Goal: Task Accomplishment & Management: Manage account settings

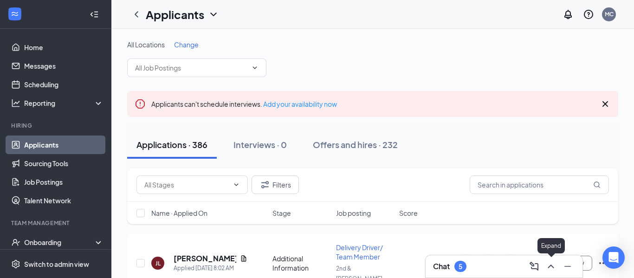
click at [547, 268] on icon "ChevronUp" at bounding box center [551, 266] width 11 height 11
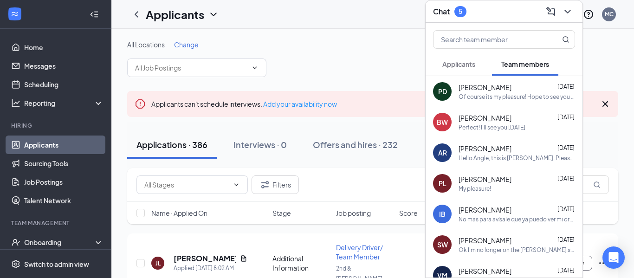
click at [459, 60] on span "Applicants" at bounding box center [459, 64] width 33 height 8
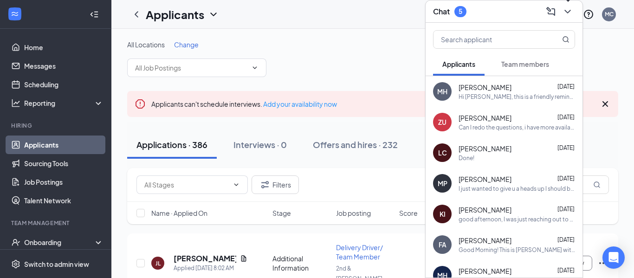
click at [566, 9] on icon "ChevronDown" at bounding box center [568, 11] width 11 height 11
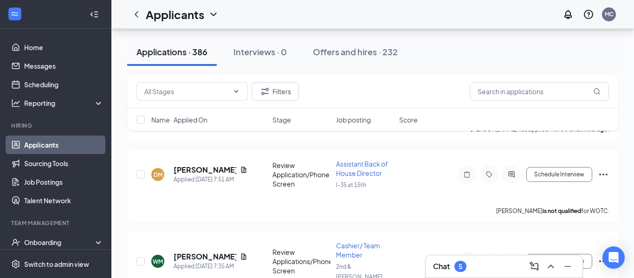
scroll to position [196, 0]
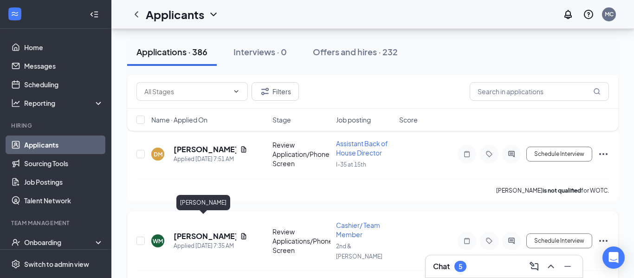
click at [193, 231] on h5 "[PERSON_NAME]" at bounding box center [205, 236] width 63 height 10
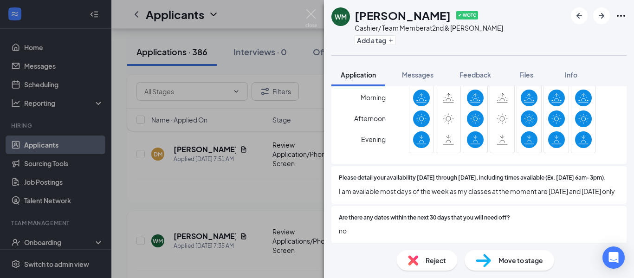
scroll to position [1157, 0]
click at [306, 16] on img at bounding box center [312, 18] width 12 height 18
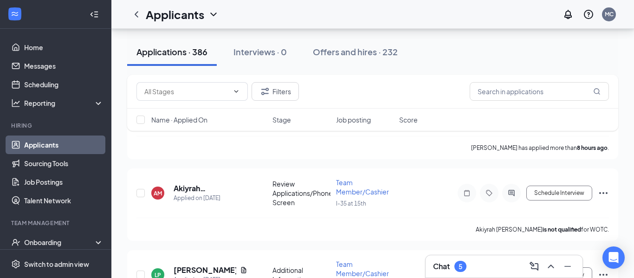
scroll to position [422, 0]
click at [196, 184] on h5 "Akiyrah [PERSON_NAME]" at bounding box center [211, 189] width 74 height 10
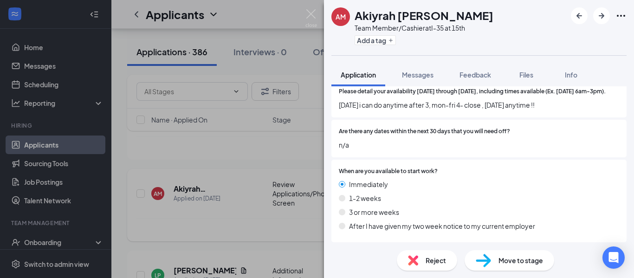
scroll to position [1210, 0]
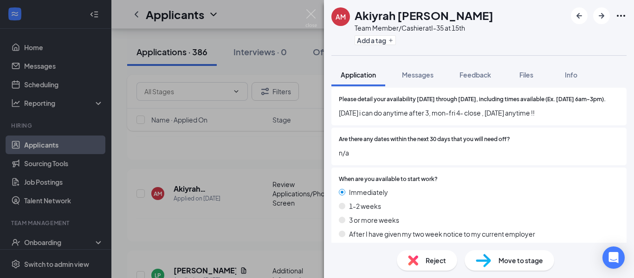
click at [305, 6] on div "AM [PERSON_NAME] [PERSON_NAME] Team Member/Cashier at I-35 at 15th Add a tag Ap…" at bounding box center [317, 139] width 634 height 278
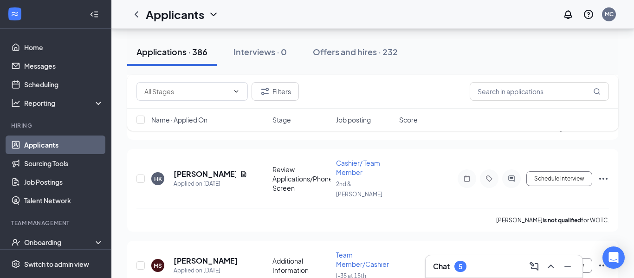
scroll to position [691, 0]
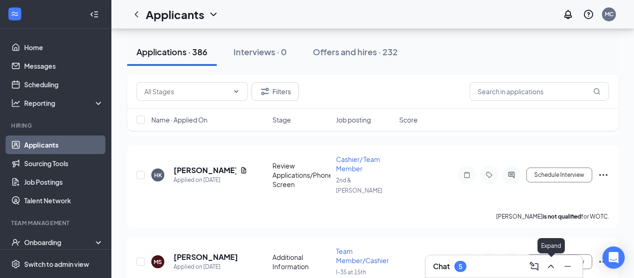
click at [554, 264] on icon "ChevronUp" at bounding box center [551, 266] width 11 height 11
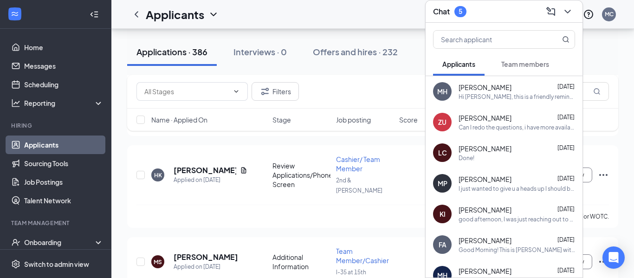
click at [524, 66] on span "Team members" at bounding box center [526, 64] width 48 height 8
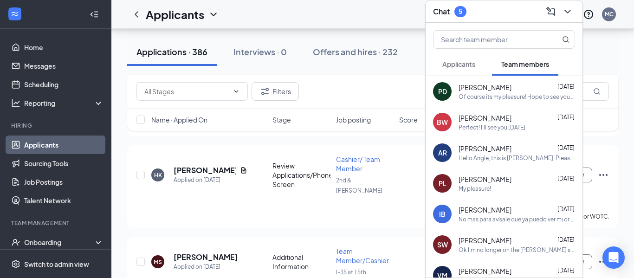
click at [494, 163] on div "AR [PERSON_NAME] [DATE] Hello Angle, this is [PERSON_NAME]. Please try to compl…" at bounding box center [504, 152] width 157 height 31
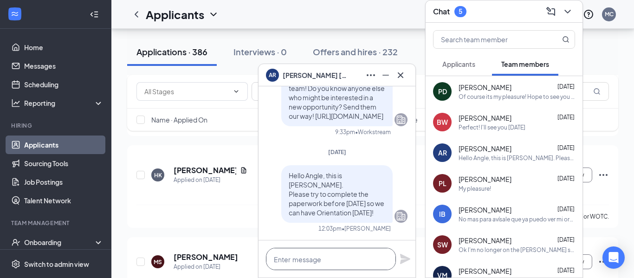
click at [347, 264] on textarea at bounding box center [331, 259] width 130 height 22
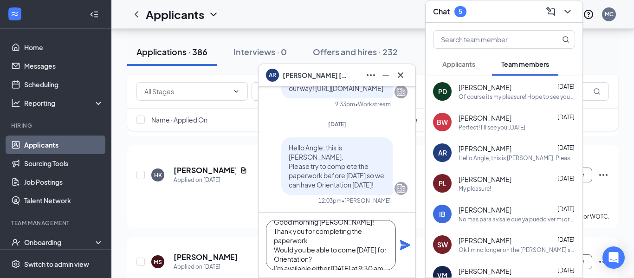
scroll to position [19, 0]
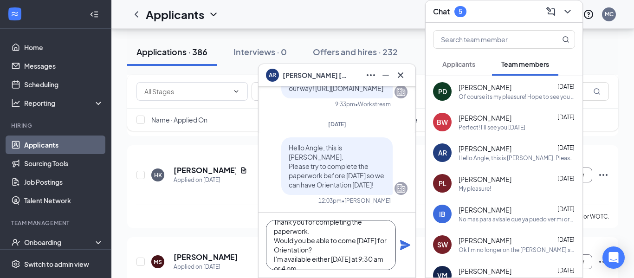
click at [282, 260] on textarea "Good morning [PERSON_NAME]! Thank you for completing the paperwork. Would you b…" at bounding box center [331, 245] width 130 height 50
click at [309, 262] on textarea "Good morning [PERSON_NAME]! Thank you for completing the paperwork. Would you b…" at bounding box center [331, 245] width 130 height 50
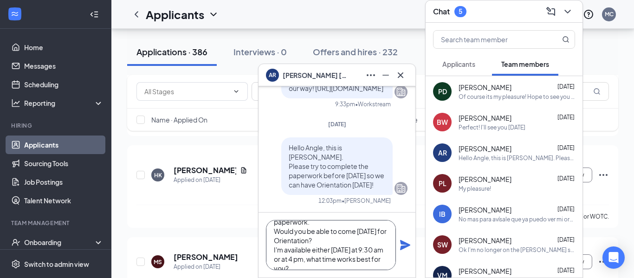
type textarea "Good morning [PERSON_NAME]! Thank you for completing the paperwork. Would you b…"
click at [408, 249] on icon "Plane" at bounding box center [405, 245] width 11 height 11
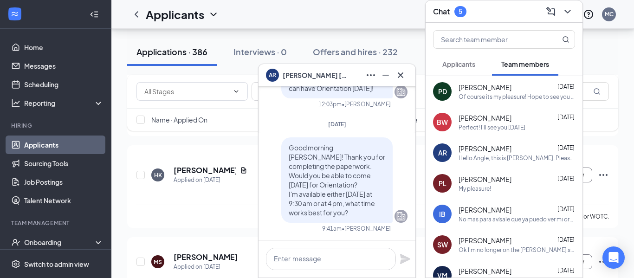
scroll to position [0, 0]
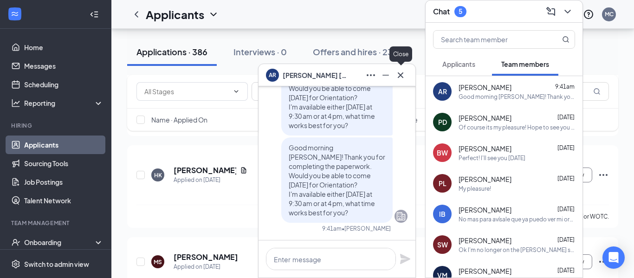
click at [406, 77] on icon "Cross" at bounding box center [400, 75] width 11 height 11
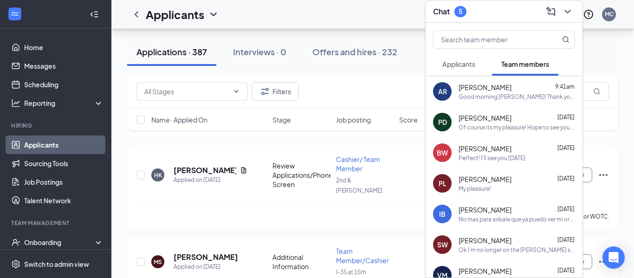
click at [565, 13] on icon "ChevronDown" at bounding box center [568, 11] width 11 height 11
